Goal: Find specific page/section: Find specific page/section

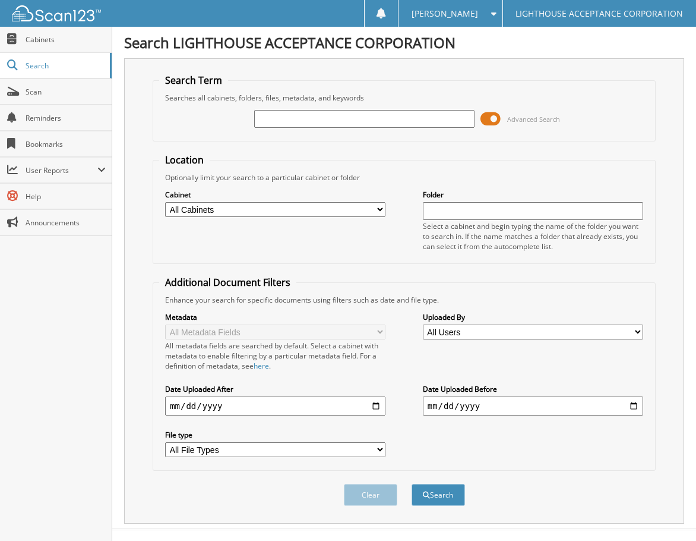
click at [333, 118] on input "text" at bounding box center [364, 119] width 220 height 18
type input "9758"
click at [412, 484] on button "Search" at bounding box center [438, 495] width 53 height 22
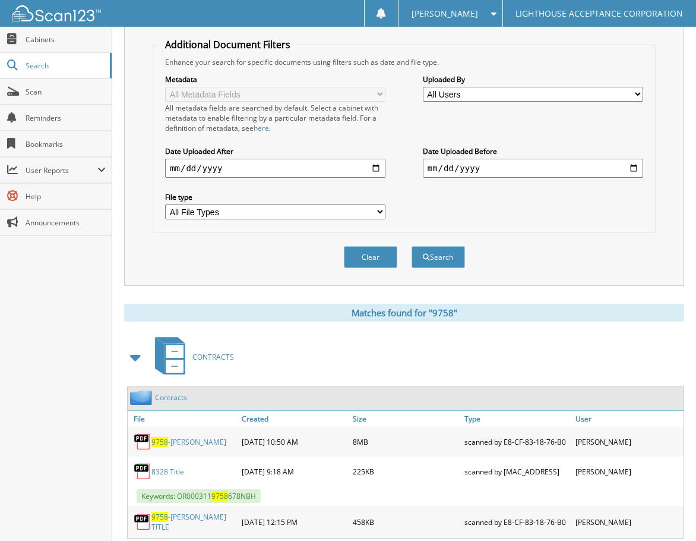
scroll to position [269, 0]
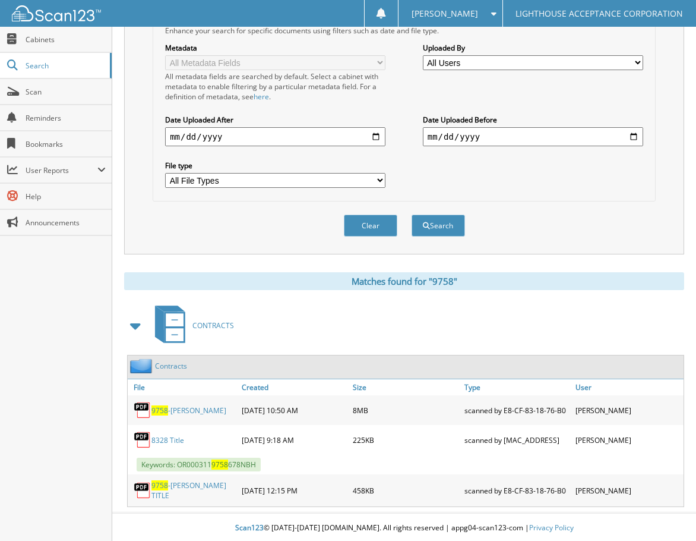
click at [177, 414] on link "9758 -[PERSON_NAME]" at bounding box center [189, 410] width 75 height 10
click at [177, 414] on link "9758 -Gillihan" at bounding box center [189, 410] width 75 height 10
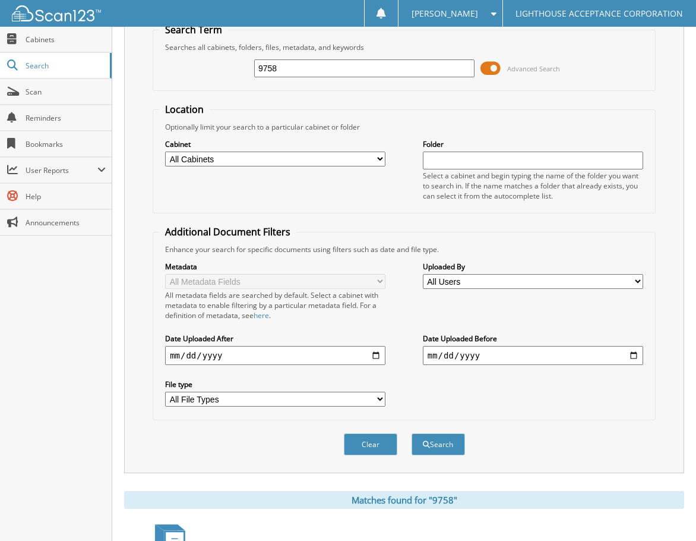
scroll to position [0, 0]
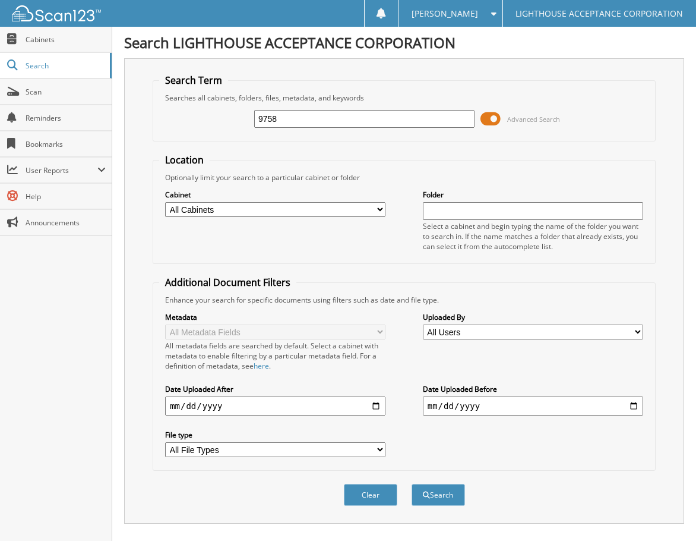
click at [343, 114] on input "9758" at bounding box center [364, 119] width 220 height 18
click at [308, 118] on input "9758" at bounding box center [364, 119] width 220 height 18
type input "9"
type input "9759"
click at [412, 484] on button "Search" at bounding box center [438, 495] width 53 height 22
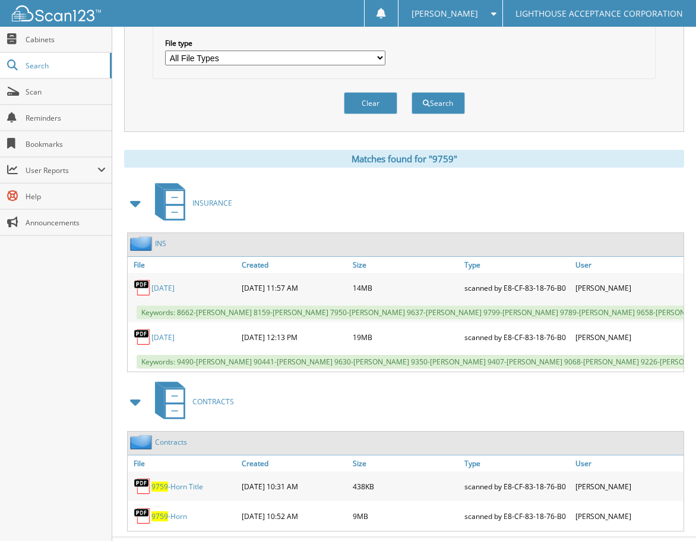
scroll to position [427, 0]
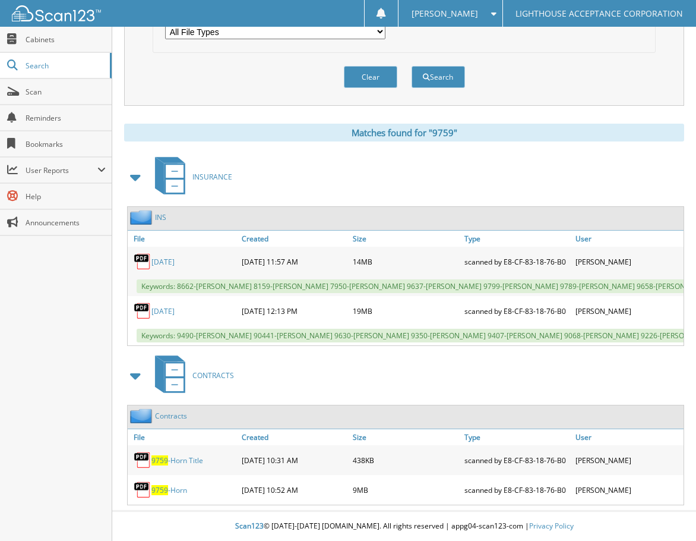
click at [179, 490] on link "9759 -Horn" at bounding box center [170, 490] width 36 height 10
click at [179, 488] on link "9759 -Horn" at bounding box center [170, 490] width 36 height 10
